Goal: Task Accomplishment & Management: Manage account settings

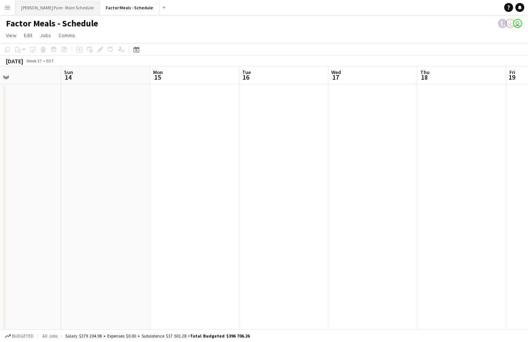
click at [37, 5] on button "[PERSON_NAME] Pure - Main Schedule Close" at bounding box center [57, 7] width 85 height 15
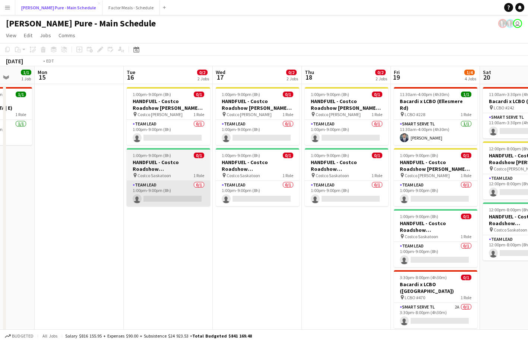
scroll to position [0, 267]
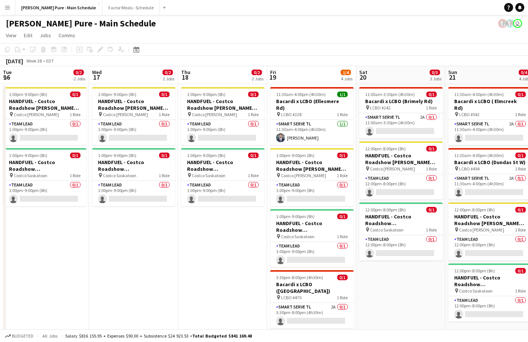
click at [12, 7] on button "Menu" at bounding box center [7, 7] width 15 height 15
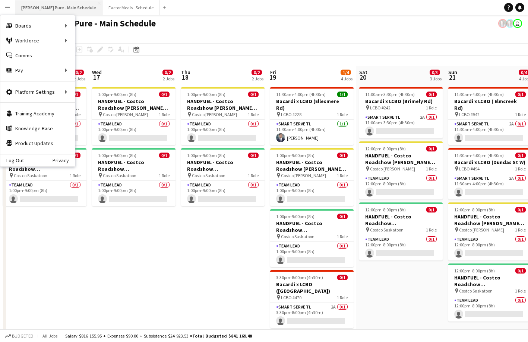
click at [51, 6] on button "[PERSON_NAME] Pure - Main Schedule Close" at bounding box center [58, 7] width 87 height 15
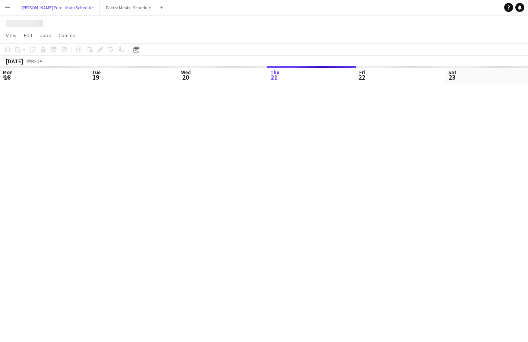
scroll to position [0, 178]
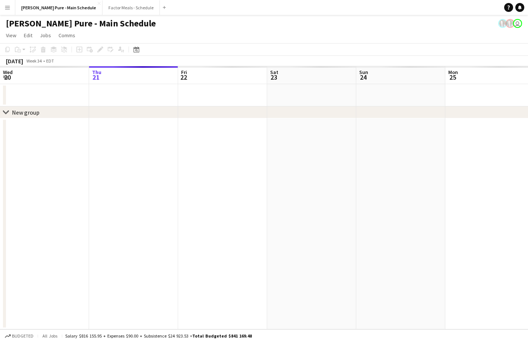
click at [8, 10] on app-icon "Menu" at bounding box center [7, 7] width 6 height 6
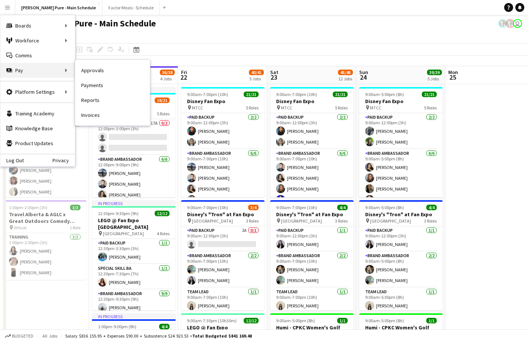
click at [24, 67] on div "Pay Pay" at bounding box center [37, 70] width 75 height 15
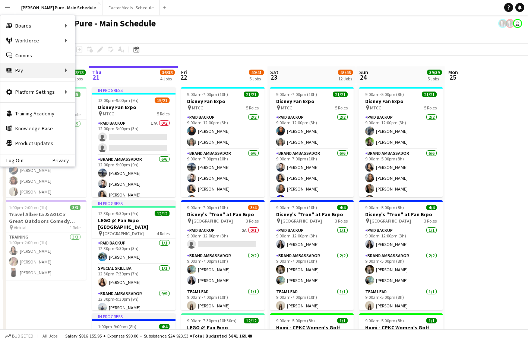
click at [24, 67] on div "Pay Pay" at bounding box center [37, 70] width 75 height 15
click at [39, 68] on div "Pay Pay" at bounding box center [37, 70] width 75 height 15
click at [52, 71] on div "Pay Pay" at bounding box center [37, 70] width 75 height 15
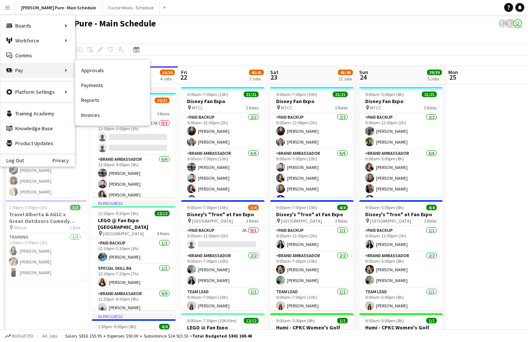
click at [64, 67] on div "Pay Pay" at bounding box center [37, 70] width 75 height 15
click at [57, 72] on div "Pay Pay" at bounding box center [37, 70] width 75 height 15
click at [88, 69] on link "Approvals" at bounding box center [112, 70] width 75 height 15
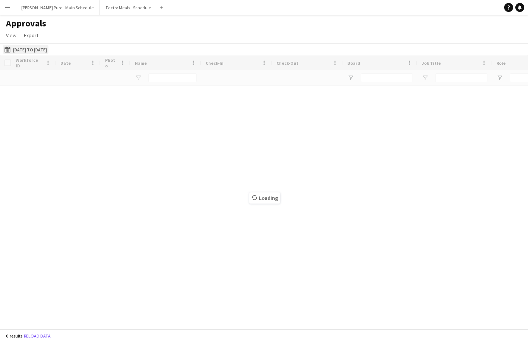
click at [48, 50] on button "[DATE] to [DATE] [DATE] to [DATE]" at bounding box center [25, 49] width 45 height 9
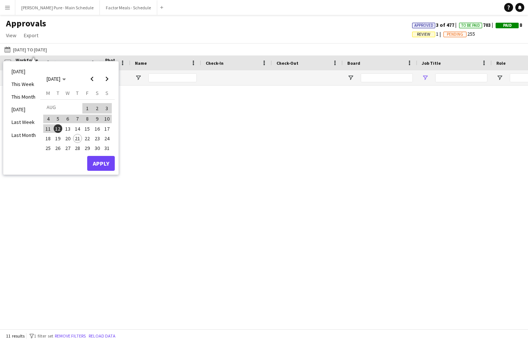
type input "**********"
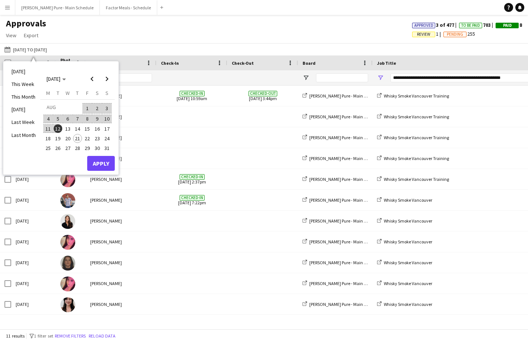
click at [85, 108] on span "1" at bounding box center [87, 108] width 9 height 10
click at [104, 148] on span "31" at bounding box center [106, 148] width 9 height 9
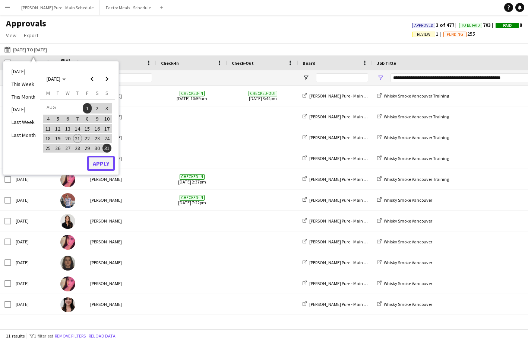
click at [104, 166] on button "Apply" at bounding box center [101, 163] width 28 height 15
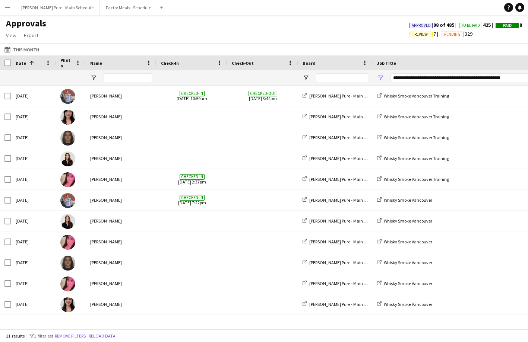
click at [416, 80] on div "**********" at bounding box center [466, 77] width 153 height 9
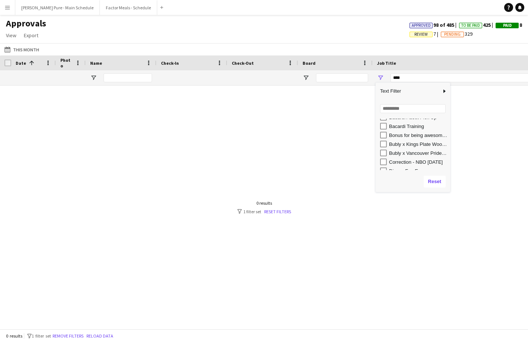
scroll to position [263, 0]
type input "**********"
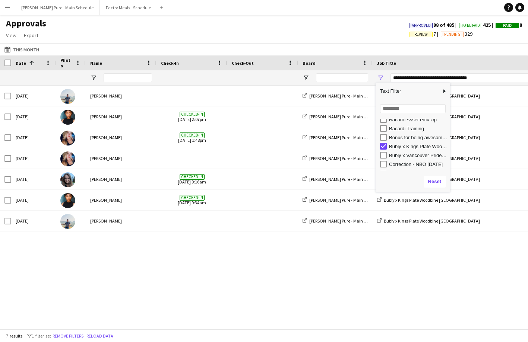
click at [337, 259] on div "[DATE] [PERSON_NAME] [PERSON_NAME] Pure - Main Schedule Bubly x Kings Plate Woo…" at bounding box center [264, 208] width 528 height 244
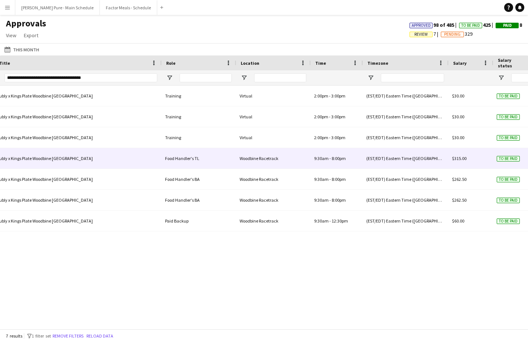
scroll to position [0, 387]
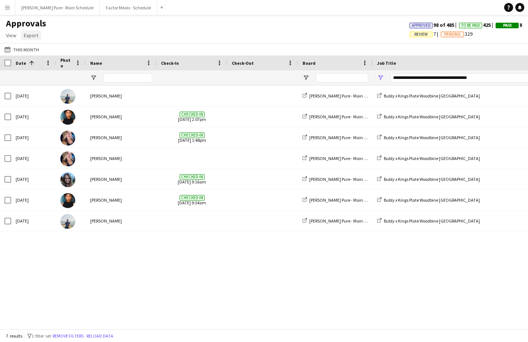
click at [24, 32] on span "Export" at bounding box center [31, 35] width 15 height 7
click at [45, 54] on span "Export as XLSX" at bounding box center [43, 51] width 32 height 7
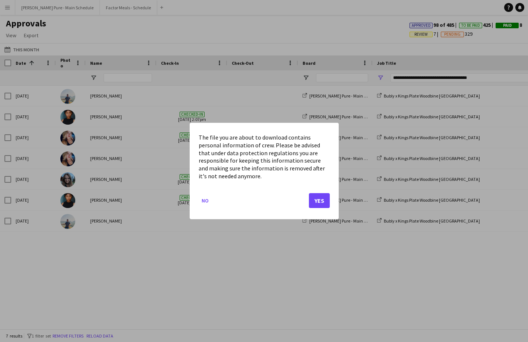
click at [314, 193] on mat-dialog-actions "No Yes" at bounding box center [264, 204] width 131 height 32
click at [316, 202] on button "Yes" at bounding box center [319, 200] width 21 height 15
